Goal: Complete application form

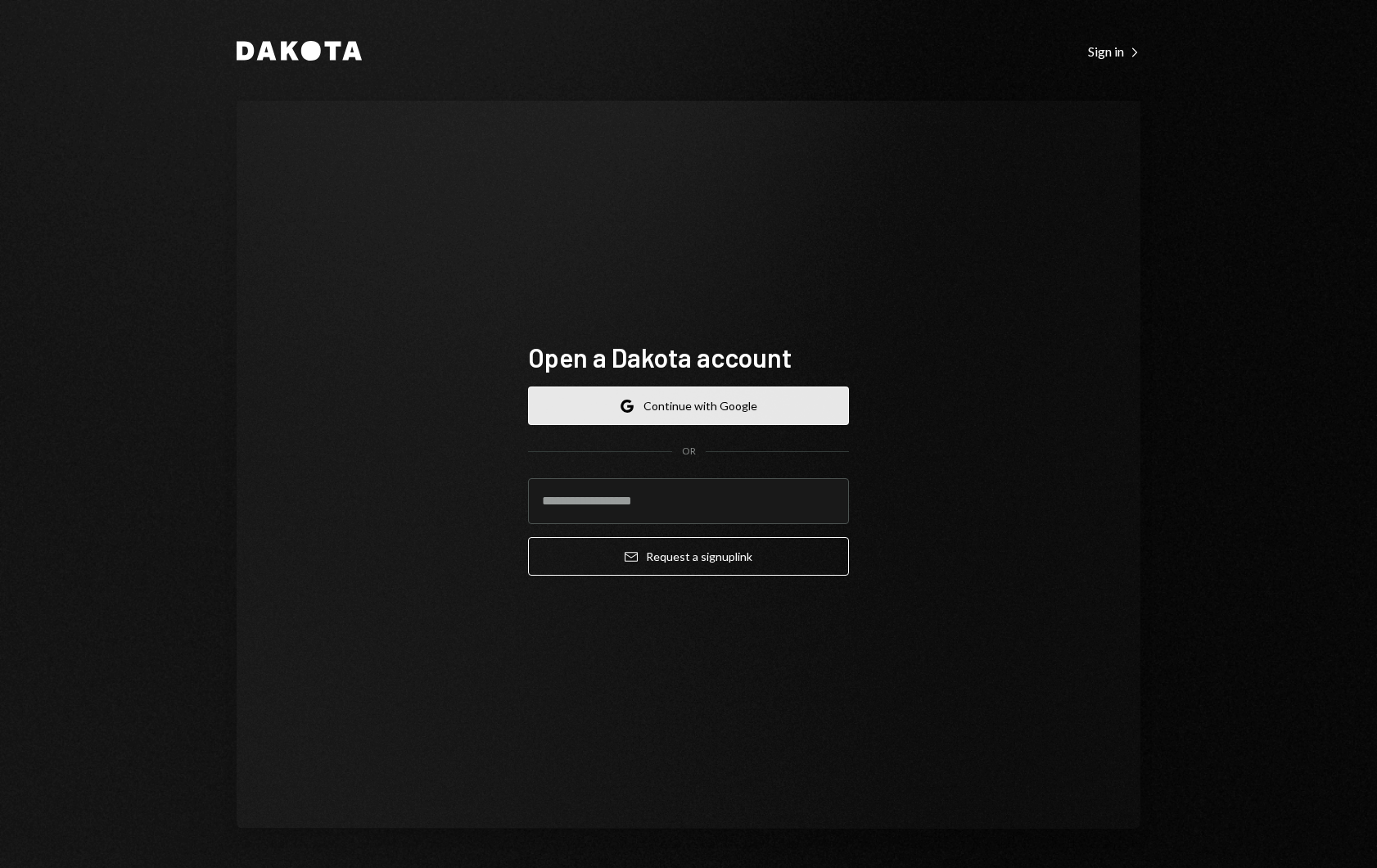
click at [670, 407] on button "Google Continue with Google" at bounding box center [688, 406] width 321 height 39
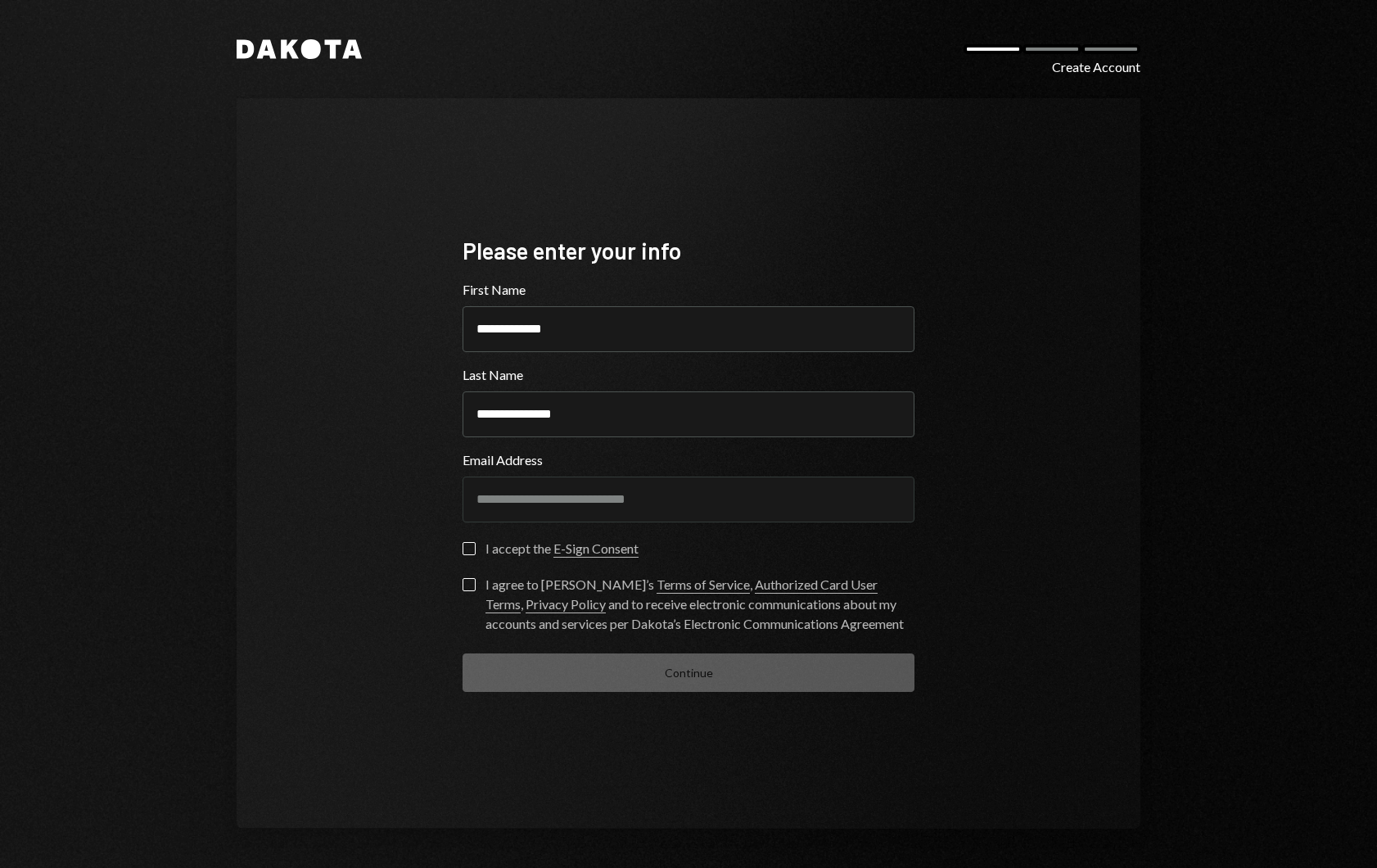
click at [469, 549] on button "I accept the E-Sign Consent" at bounding box center [469, 549] width 14 height 14
click at [470, 579] on button "I agree to Dakota’s Terms of Service , Authorized Card User Terms , Privacy Pol…" at bounding box center [469, 585] width 14 height 14
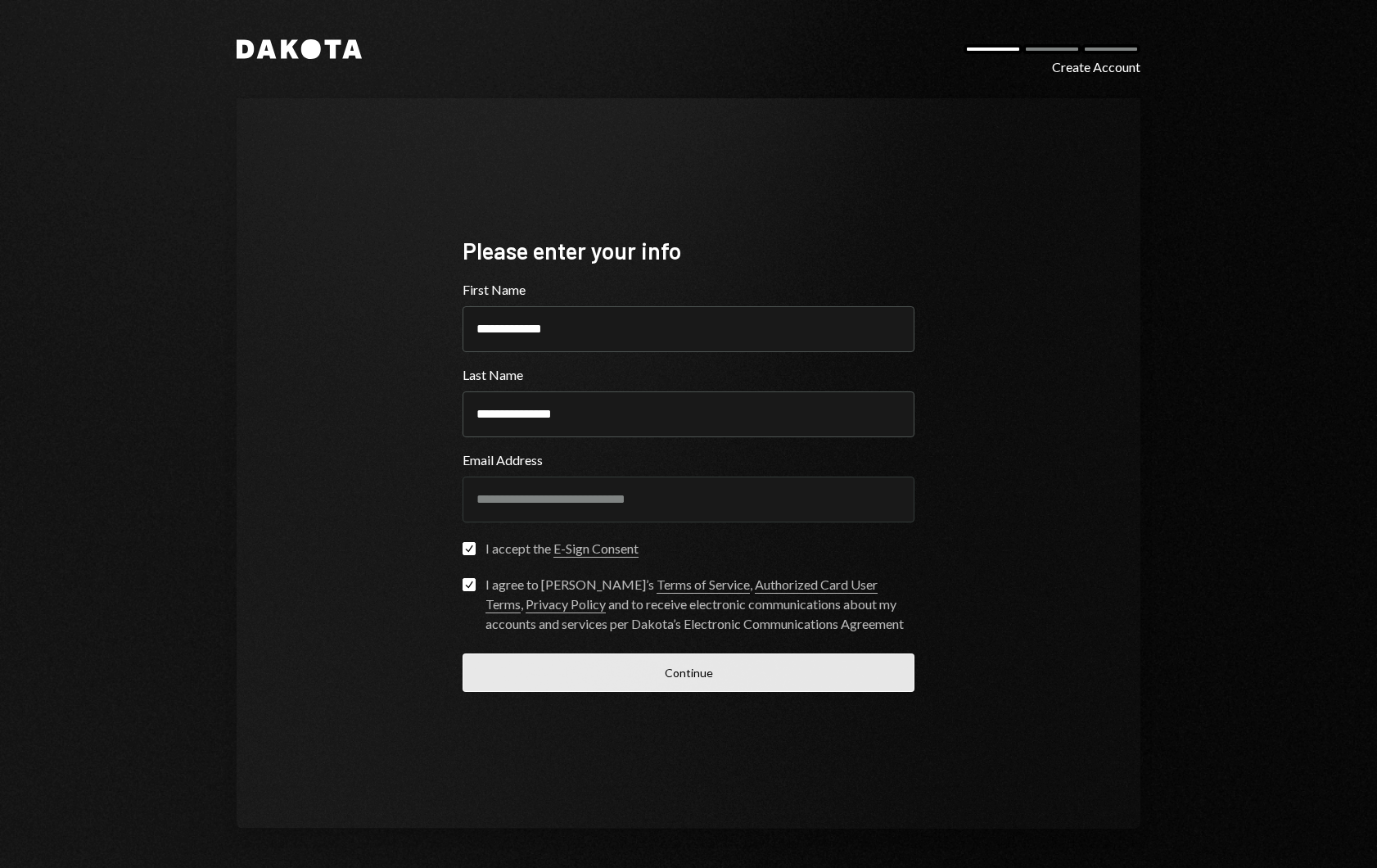
click at [654, 668] on button "Continue" at bounding box center [688, 673] width 452 height 39
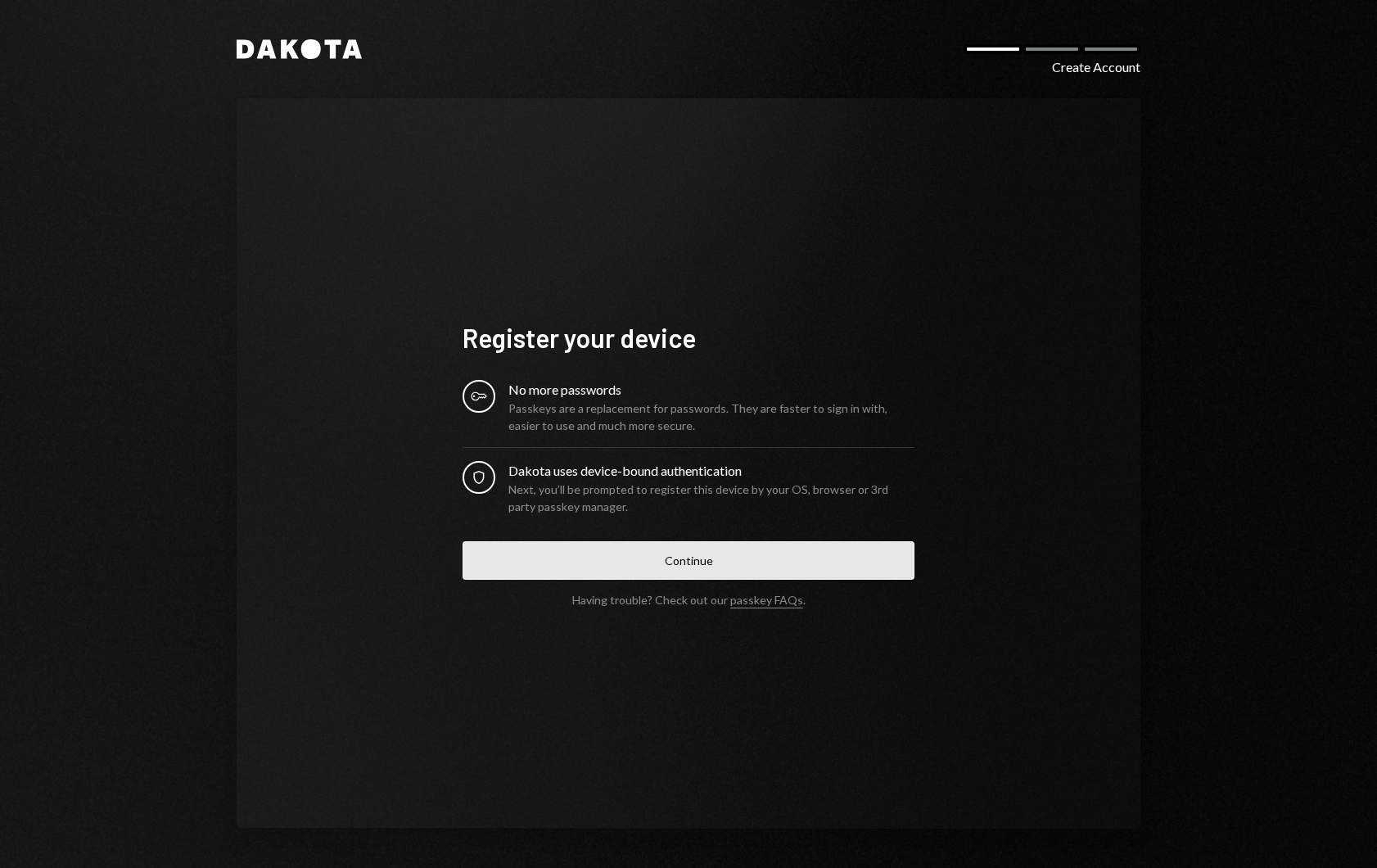
click at [687, 557] on button "Continue" at bounding box center [688, 561] width 452 height 39
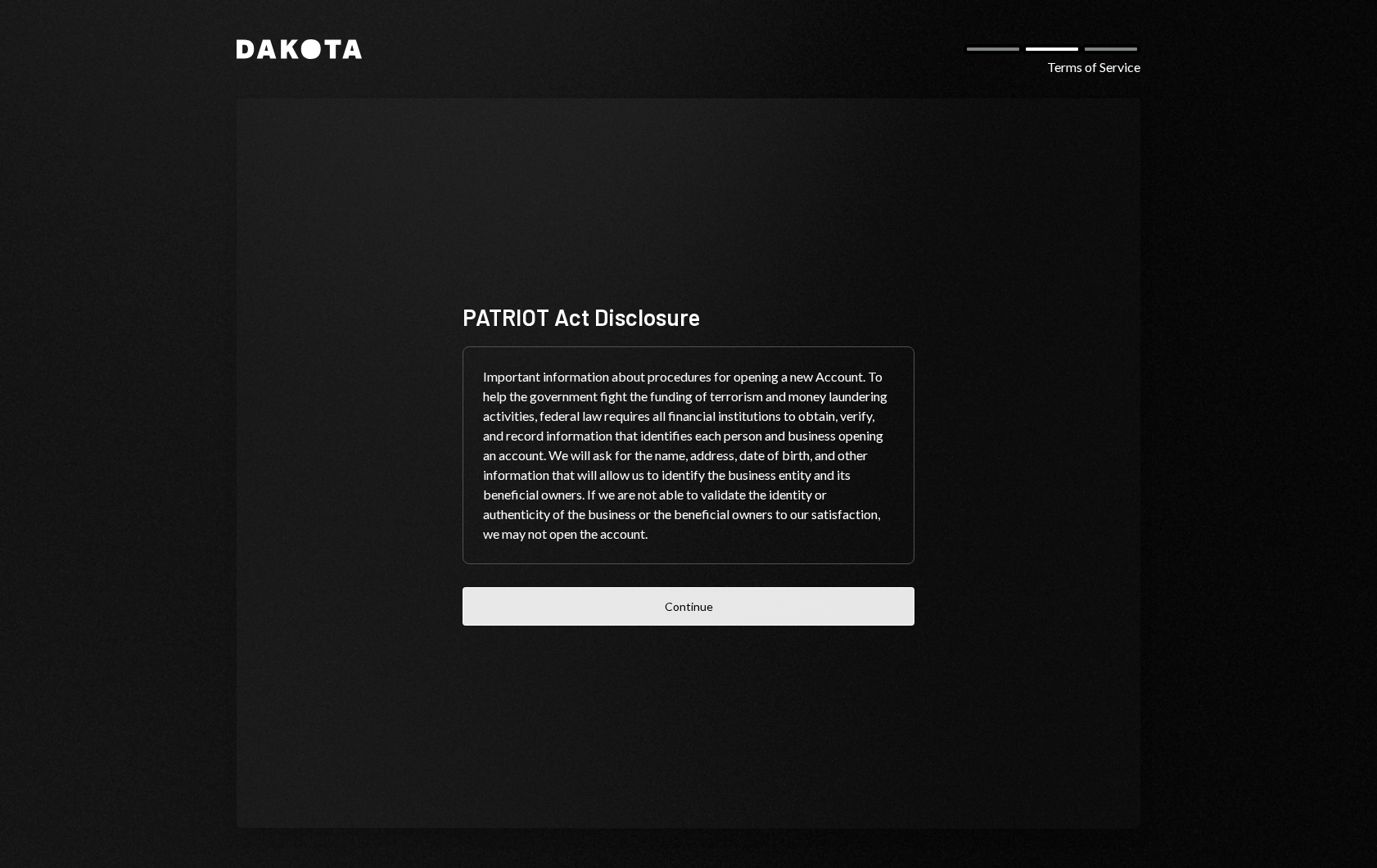
click at [713, 607] on button "Continue" at bounding box center [688, 606] width 452 height 39
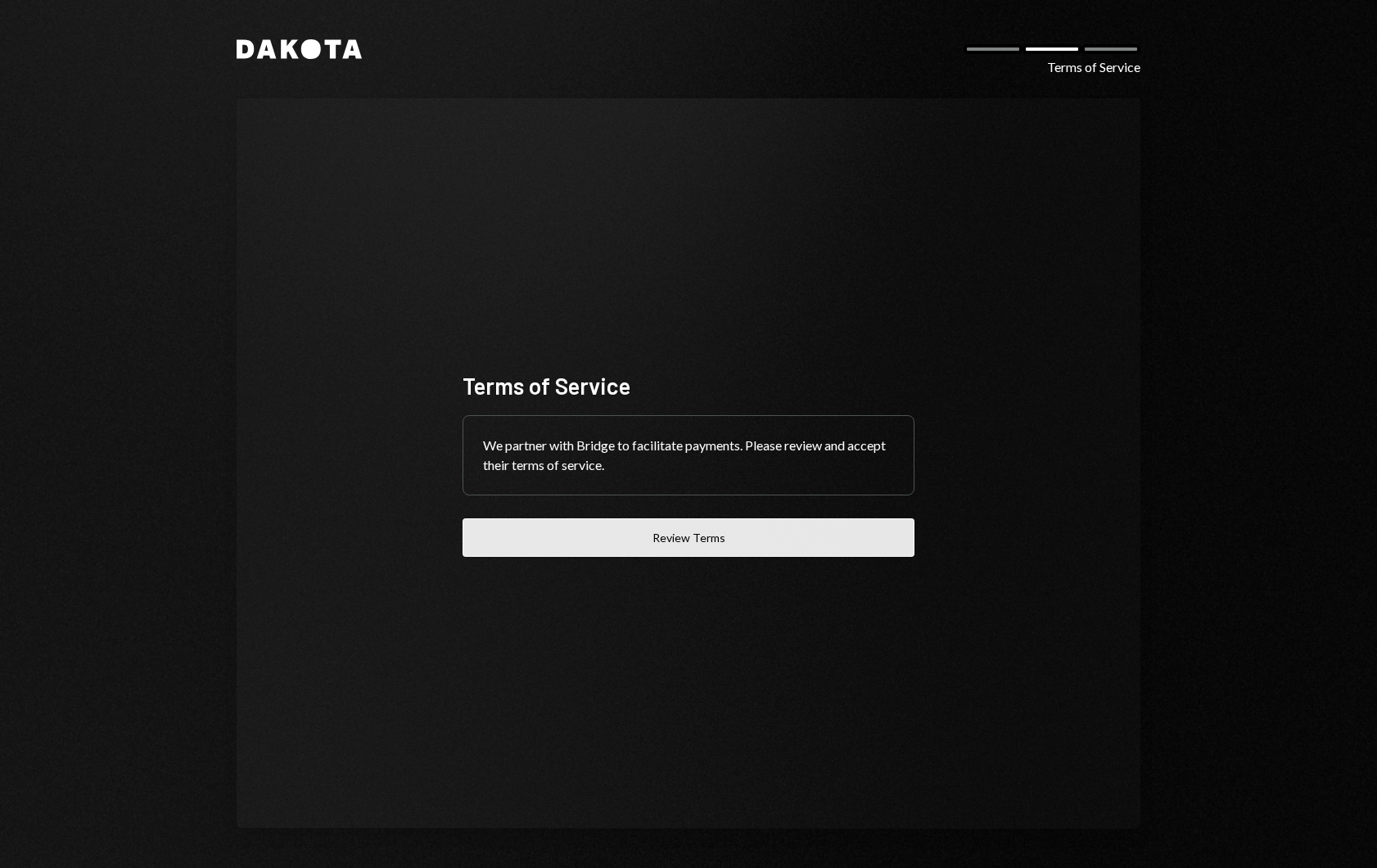
click at [699, 541] on button "Review Terms" at bounding box center [688, 537] width 452 height 39
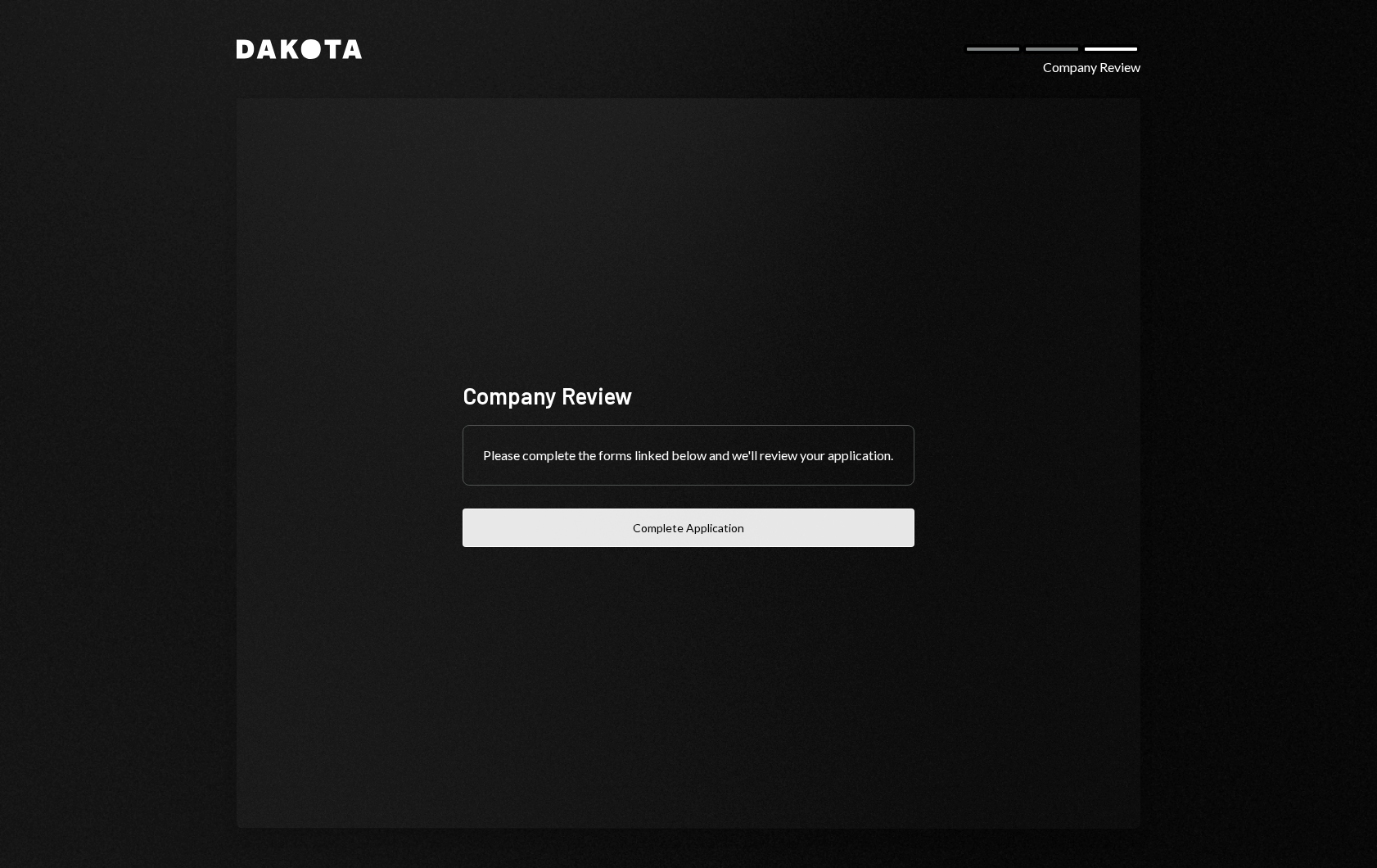
click at [719, 537] on button "Complete Application" at bounding box center [688, 528] width 452 height 39
